Goal: Transaction & Acquisition: Purchase product/service

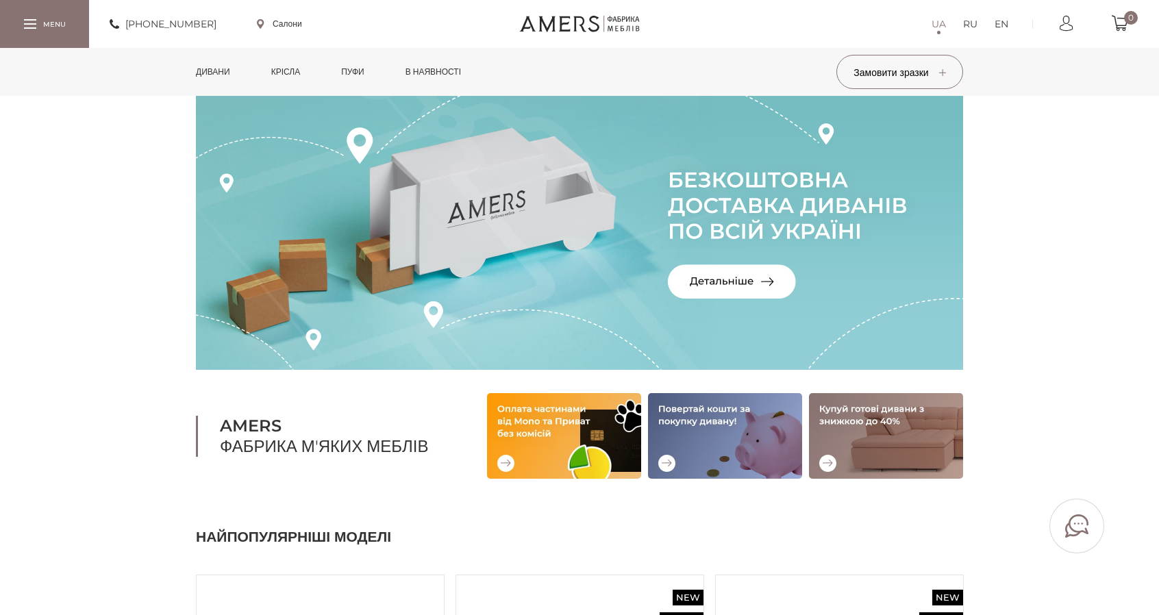
click at [219, 77] on link "Дивани" at bounding box center [213, 72] width 55 height 48
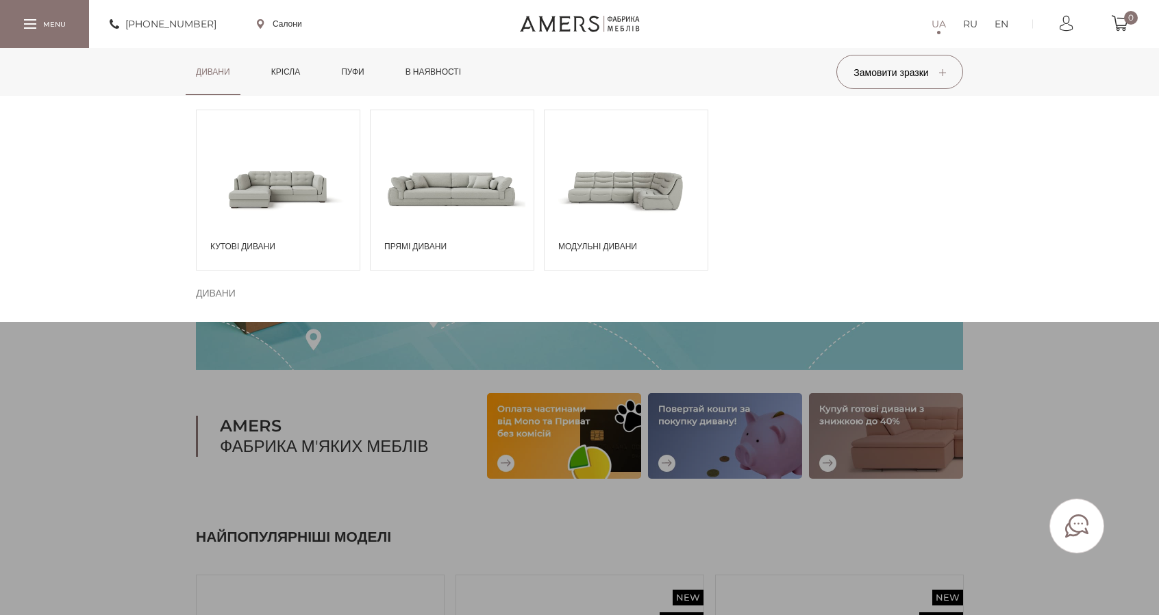
click at [295, 178] on span at bounding box center [278, 188] width 163 height 95
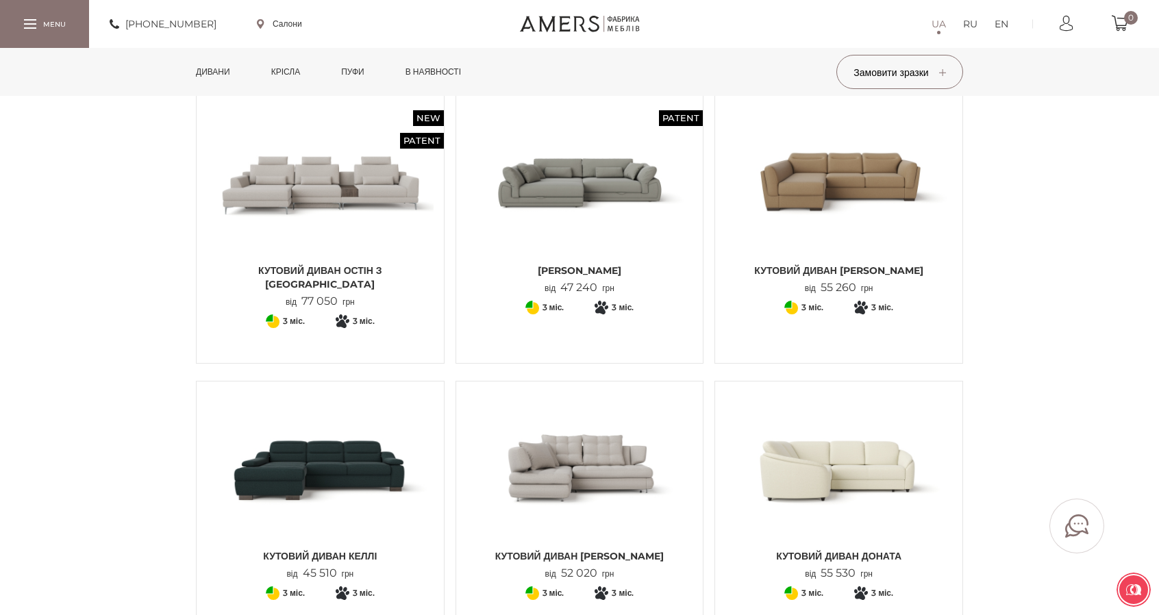
scroll to position [617, 0]
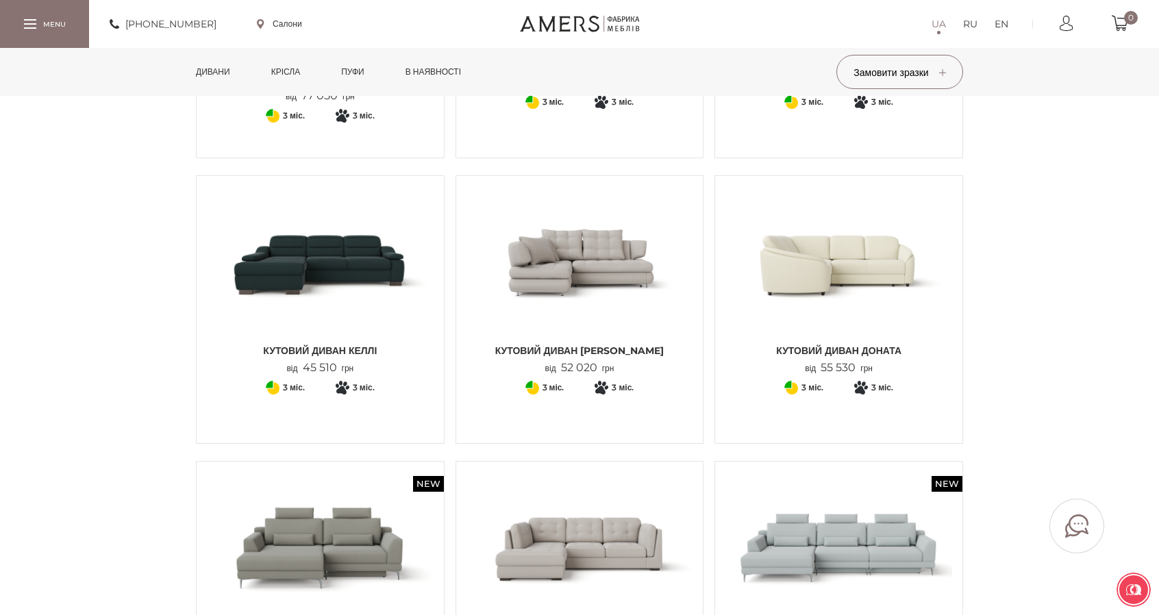
click at [380, 235] on img at bounding box center [320, 261] width 227 height 151
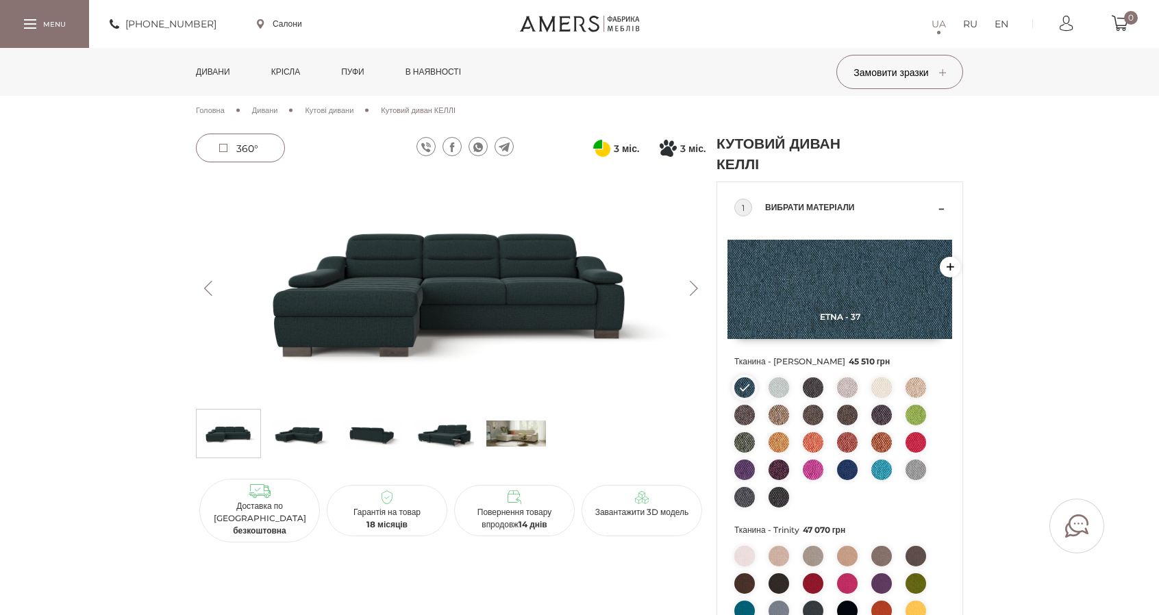
click at [911, 471] on img at bounding box center [916, 470] width 21 height 21
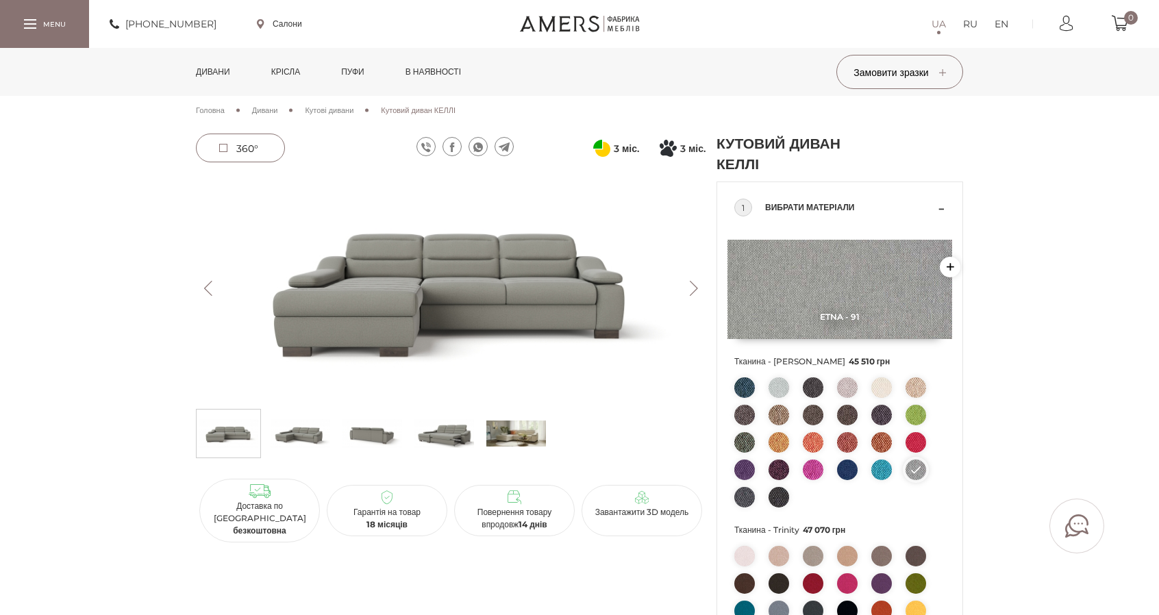
click at [307, 434] on img at bounding box center [301, 433] width 60 height 41
